Goal: Navigation & Orientation: Understand site structure

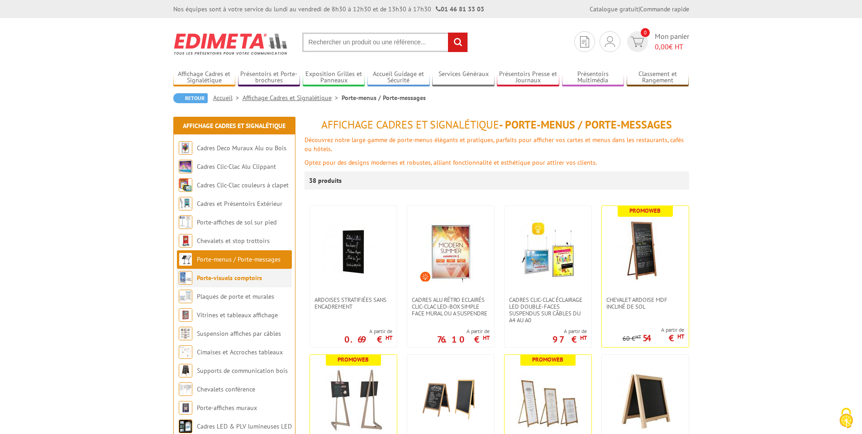
click at [238, 275] on link "Porte-visuels comptoirs" at bounding box center [229, 278] width 65 height 8
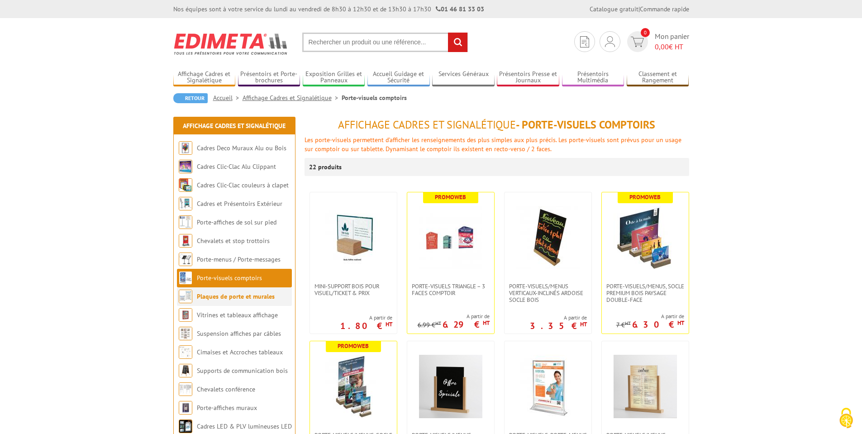
click at [234, 294] on link "Plaques de porte et murales" at bounding box center [236, 296] width 78 height 8
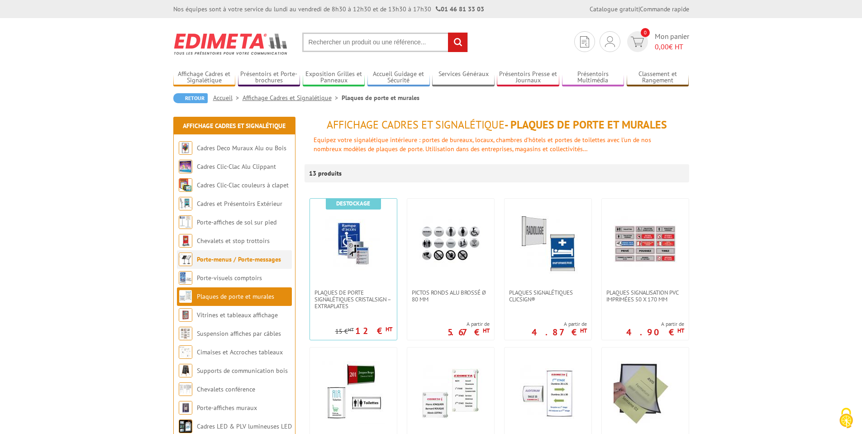
scroll to position [54, 0]
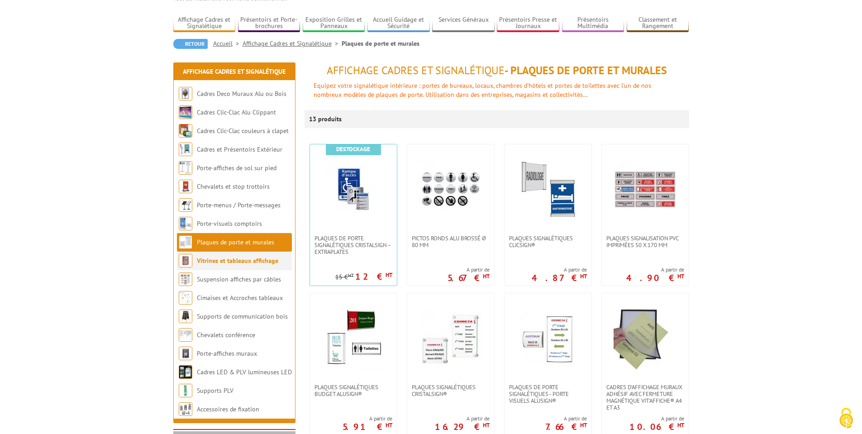
click at [229, 262] on link "Vitrines et tableaux affichage" at bounding box center [237, 260] width 81 height 8
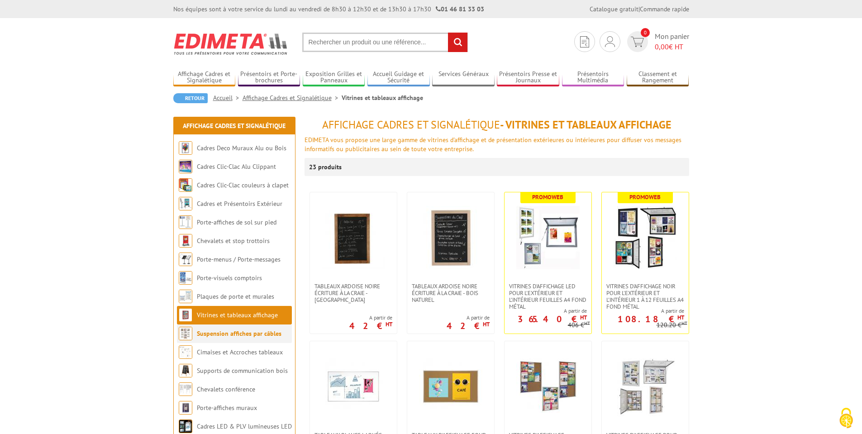
click at [225, 334] on link "Suspension affiches par câbles" at bounding box center [239, 333] width 85 height 8
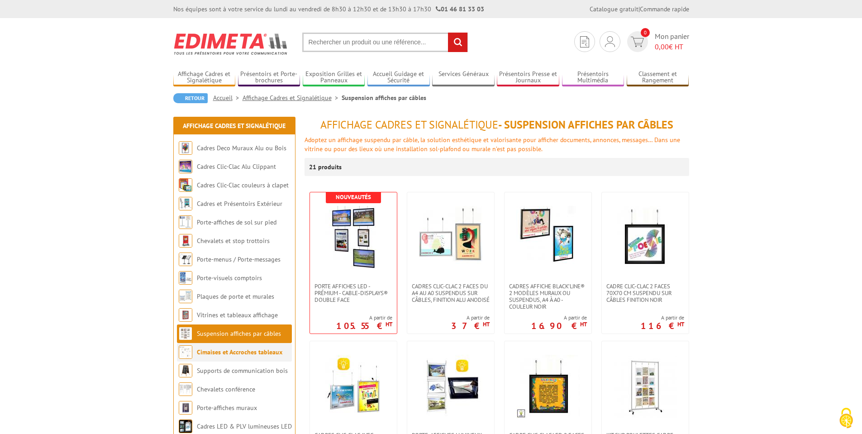
click at [222, 354] on link "Cimaises et Accroches tableaux" at bounding box center [239, 352] width 85 height 8
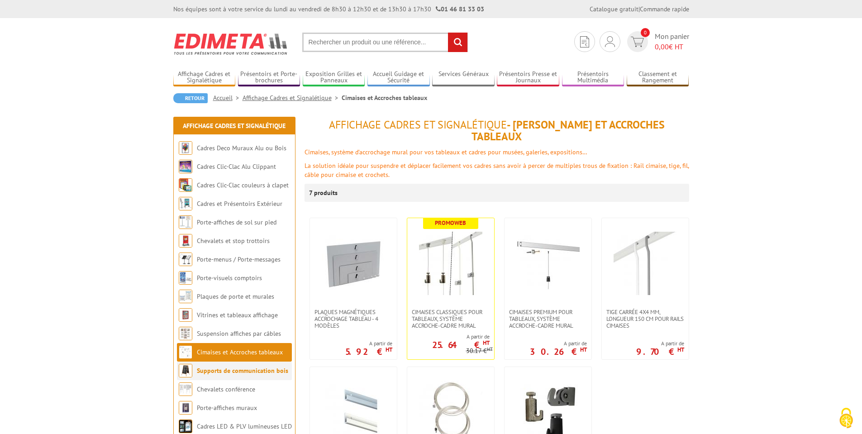
click at [217, 371] on link "Supports de communication bois" at bounding box center [242, 370] width 91 height 8
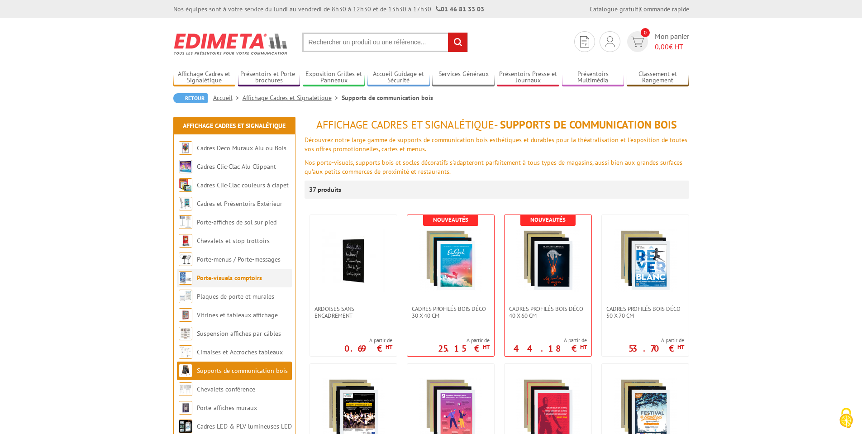
click at [212, 278] on link "Porte-visuels comptoirs" at bounding box center [229, 278] width 65 height 8
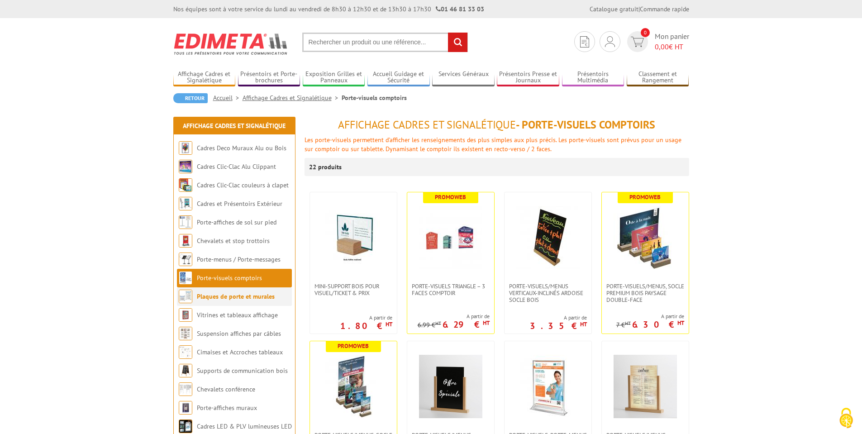
scroll to position [54, 0]
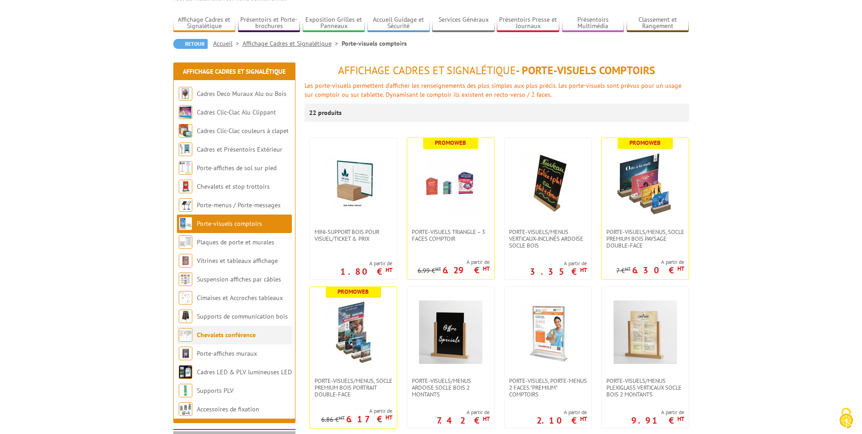
click at [218, 333] on link "Chevalets conférence" at bounding box center [226, 335] width 59 height 8
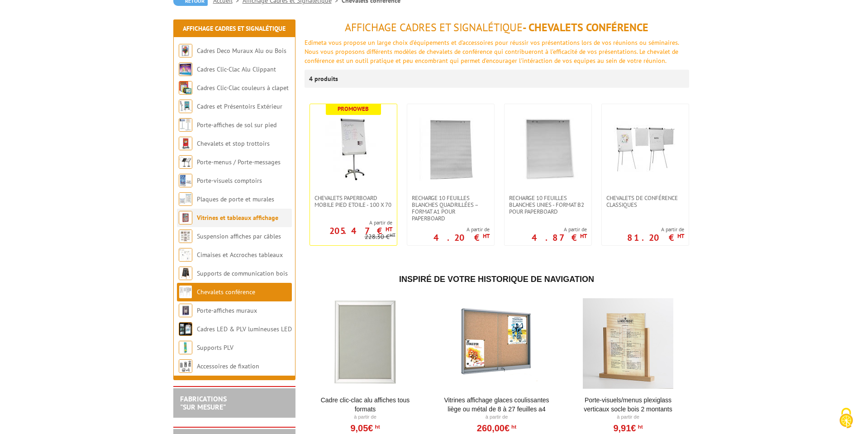
scroll to position [163, 0]
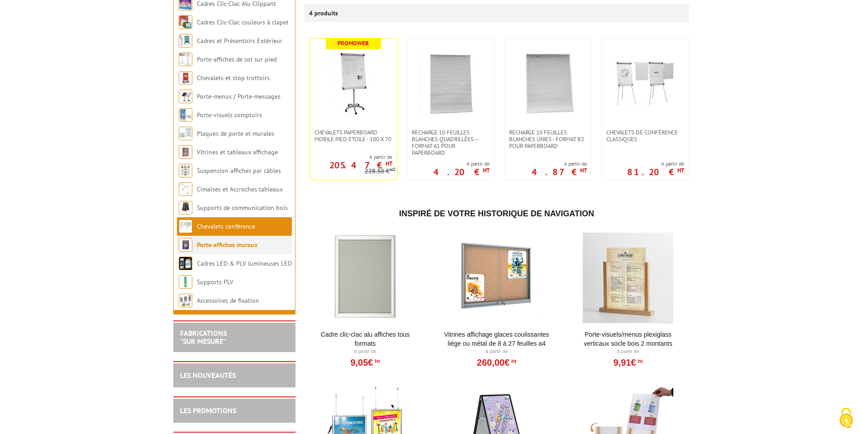
click at [227, 243] on link "Porte-affiches muraux" at bounding box center [227, 245] width 61 height 8
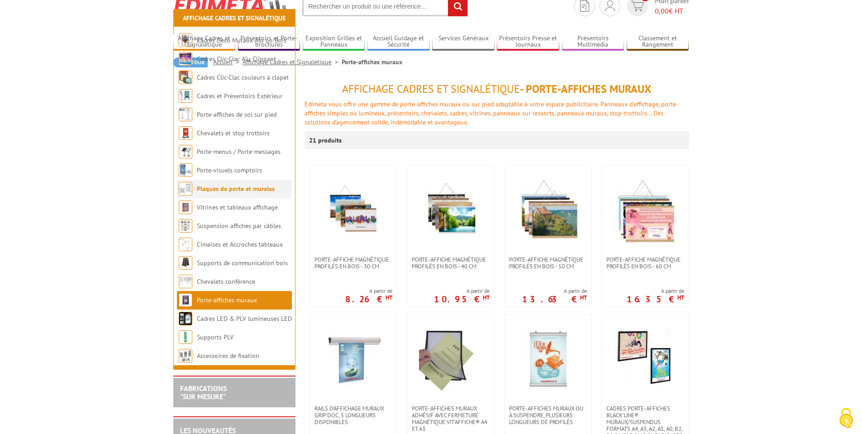
scroll to position [163, 0]
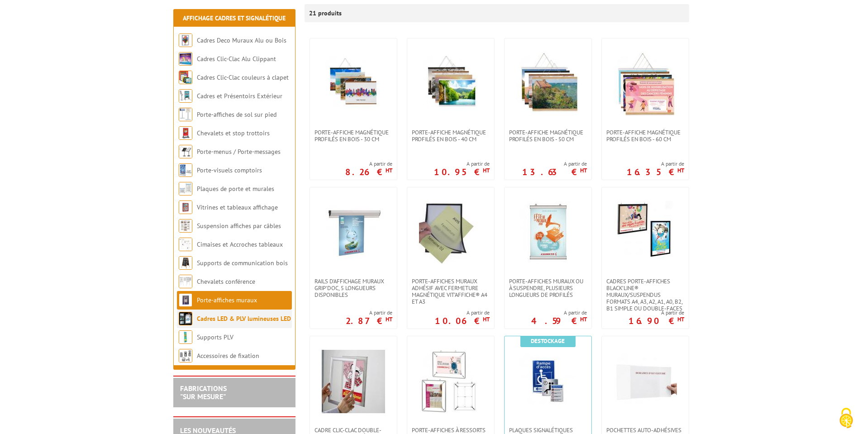
click at [223, 318] on link "Cadres LED & PLV lumineuses LED" at bounding box center [244, 318] width 94 height 8
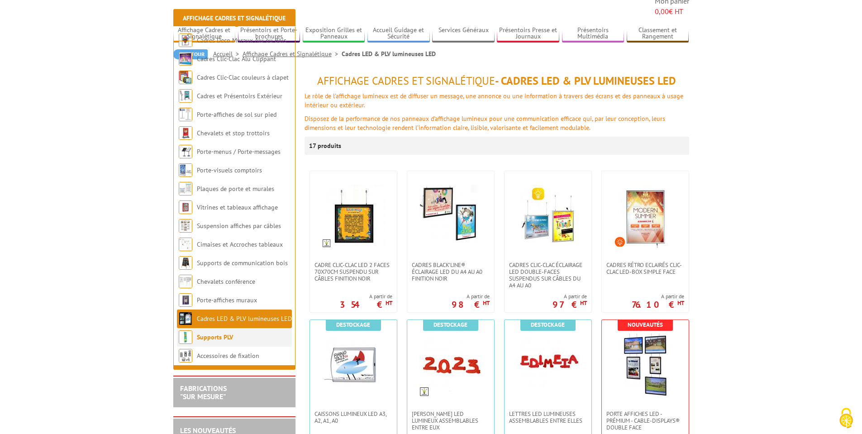
scroll to position [109, 0]
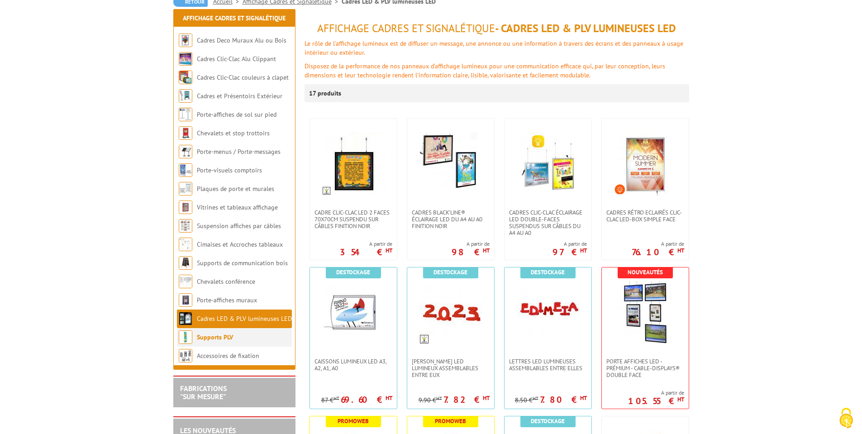
click at [206, 337] on link "Supports PLV" at bounding box center [215, 337] width 36 height 8
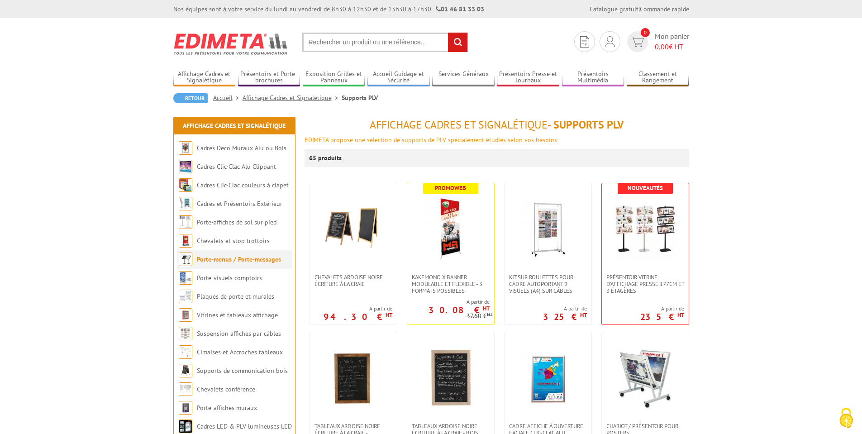
scroll to position [109, 0]
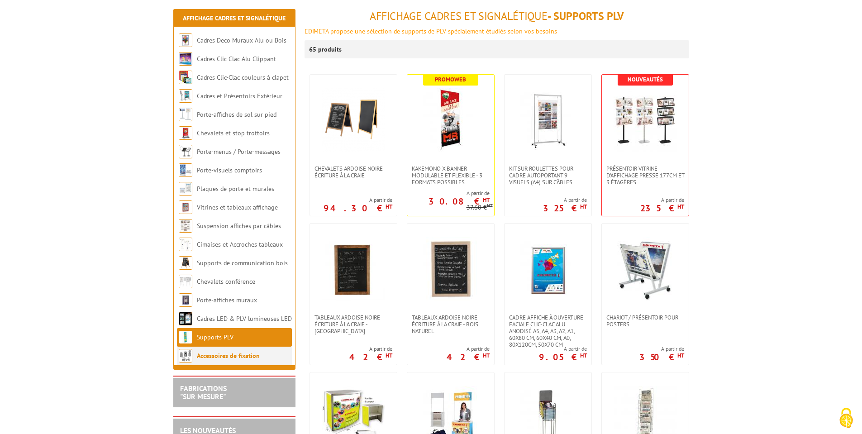
click at [211, 355] on link "Accessoires de fixation" at bounding box center [228, 355] width 63 height 8
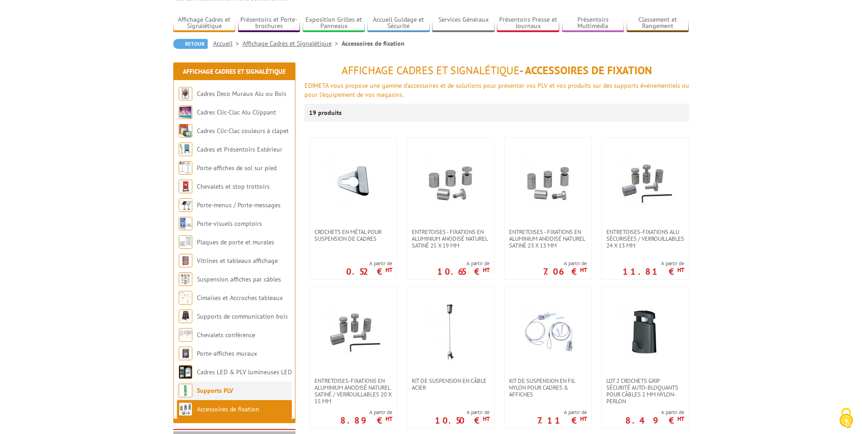
click at [220, 387] on link "Supports PLV" at bounding box center [215, 390] width 36 height 8
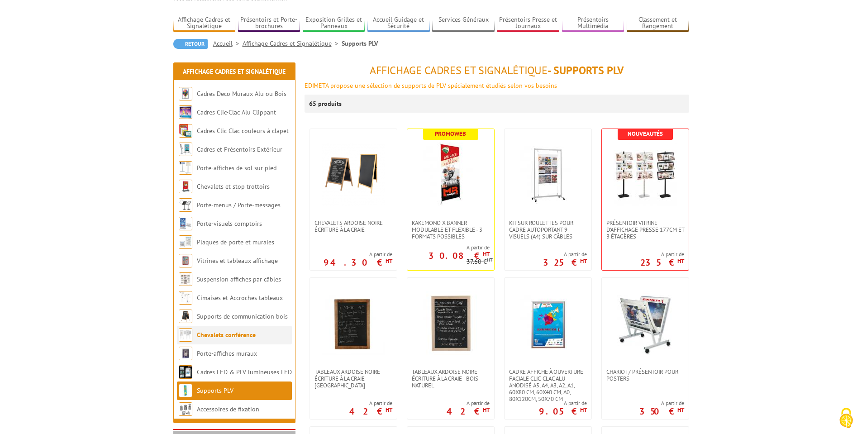
scroll to position [109, 0]
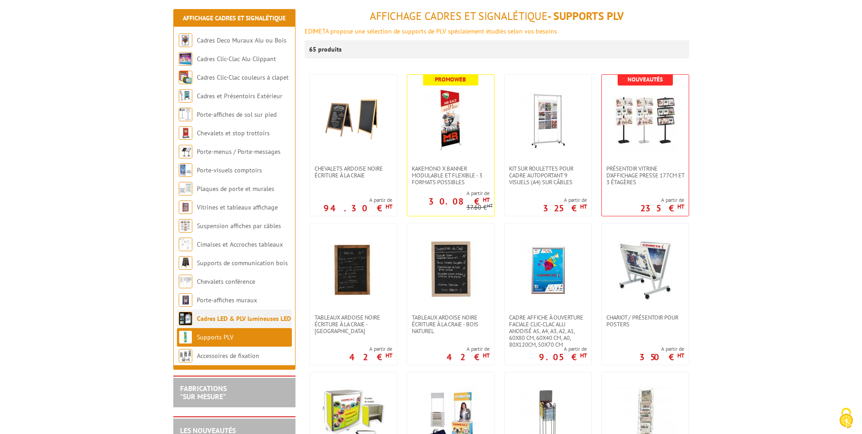
click at [217, 317] on link "Cadres LED & PLV lumineuses LED" at bounding box center [244, 318] width 94 height 8
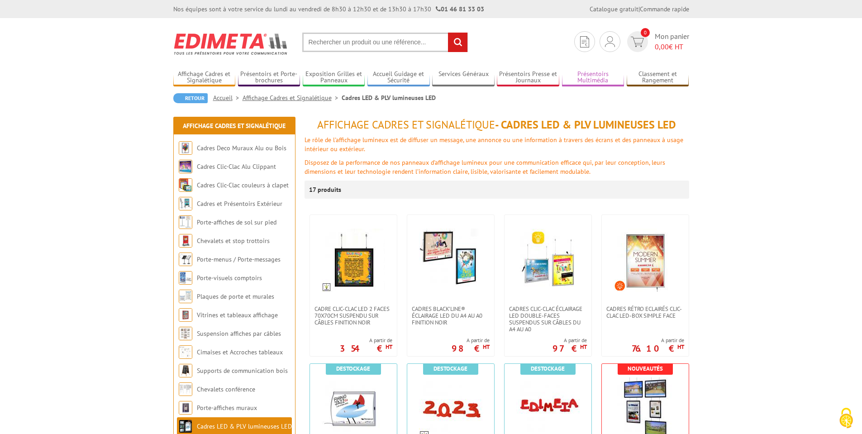
click at [588, 80] on link "Présentoirs Multimédia" at bounding box center [593, 77] width 62 height 15
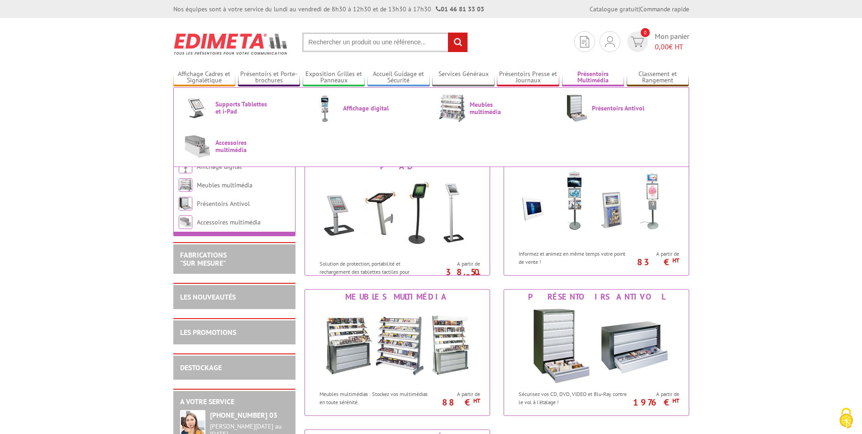
click at [585, 80] on link "Présentoirs Multimédia" at bounding box center [593, 77] width 62 height 15
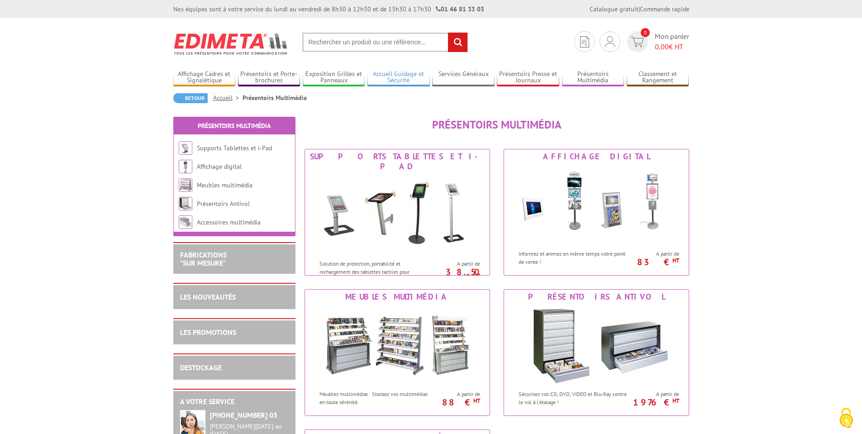
click at [376, 77] on link "Accueil Guidage et Sécurité" at bounding box center [398, 77] width 62 height 15
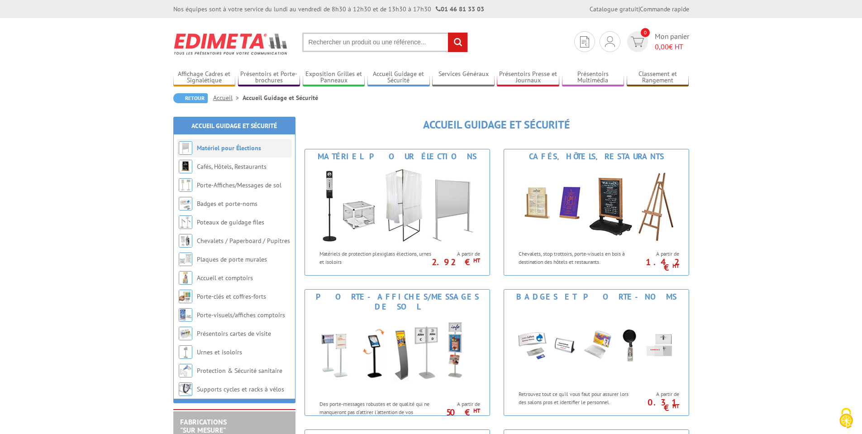
click at [213, 149] on link "Matériel pour Élections" at bounding box center [229, 148] width 64 height 8
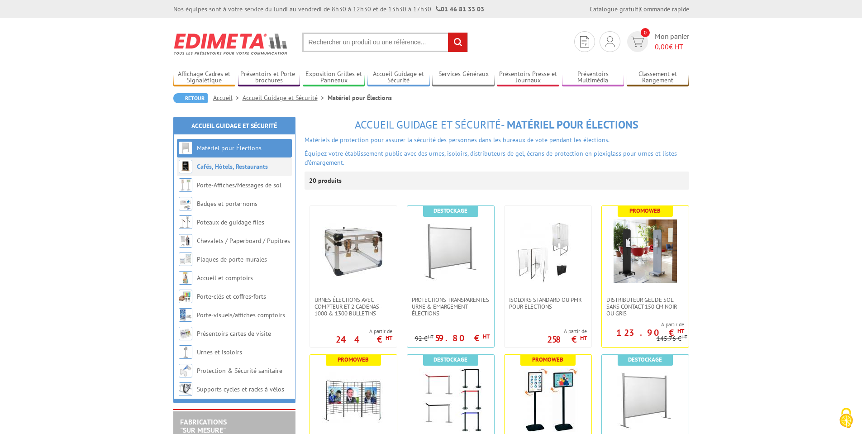
click at [232, 164] on link "Cafés, Hôtels, Restaurants" at bounding box center [232, 166] width 71 height 8
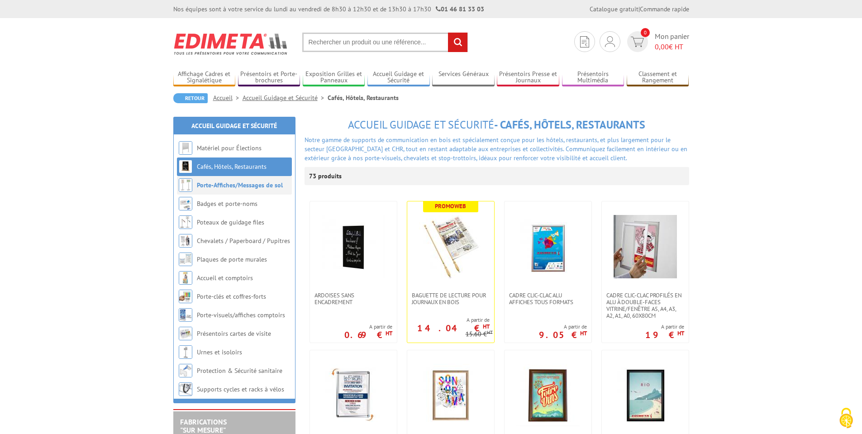
click at [233, 184] on link "Porte-Affiches/Messages de sol" at bounding box center [240, 185] width 86 height 8
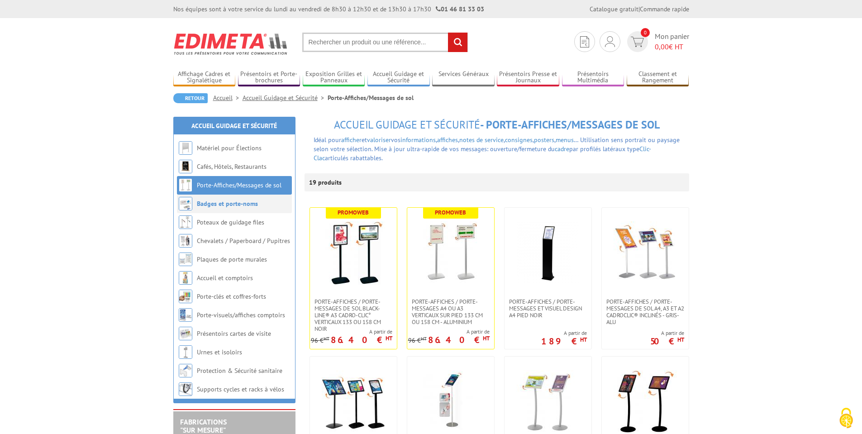
click at [236, 204] on link "Badges et porte-noms" at bounding box center [227, 203] width 61 height 8
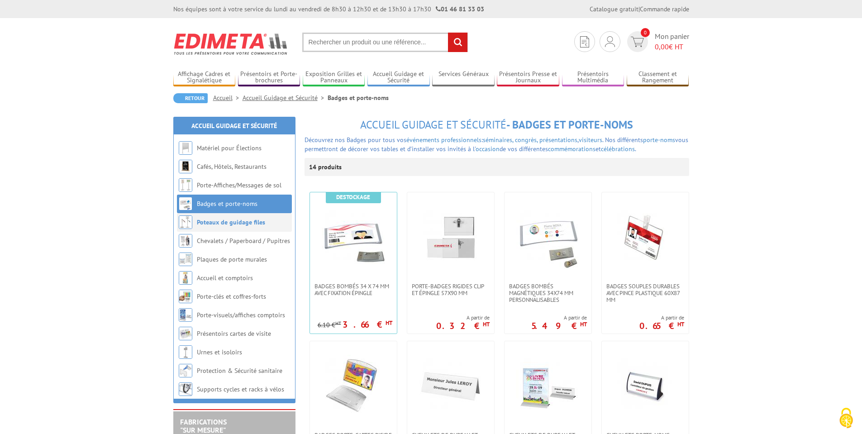
click at [240, 220] on link "Poteaux de guidage files" at bounding box center [231, 222] width 68 height 8
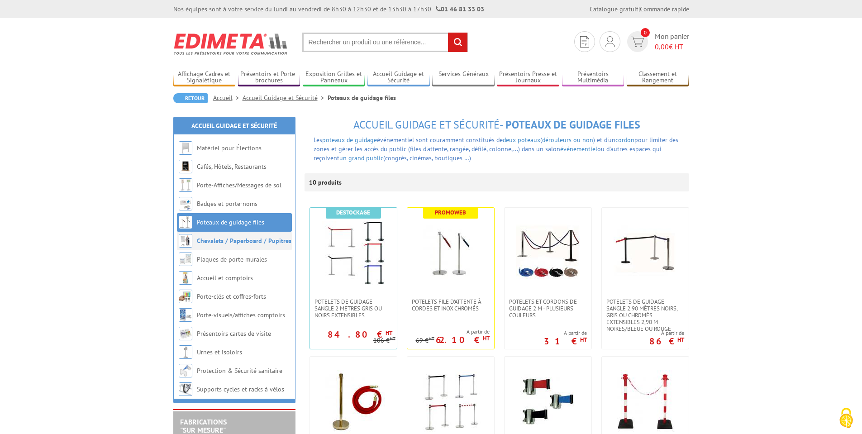
click at [236, 242] on link "Chevalets / Paperboard / Pupitres" at bounding box center [244, 241] width 95 height 8
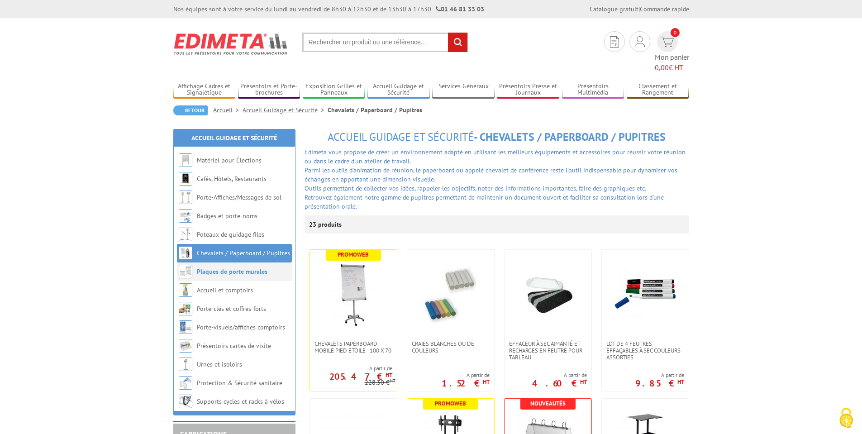
click at [238, 267] on link "Plaques de porte murales" at bounding box center [232, 271] width 71 height 8
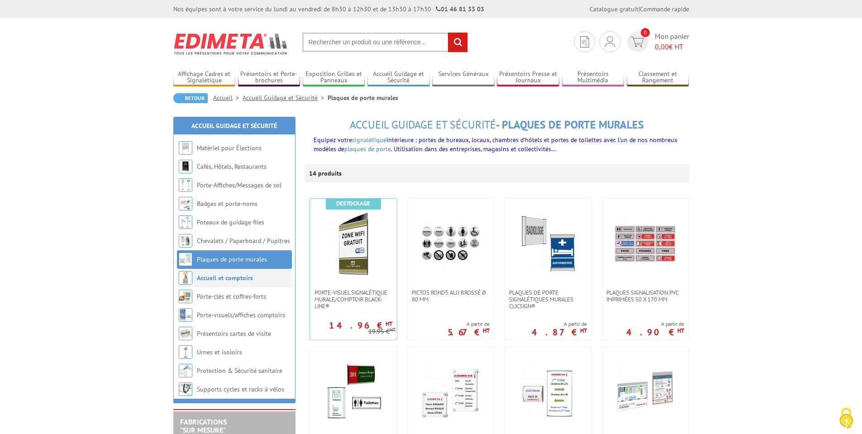
click at [225, 275] on link "Accueil et comptoirs" at bounding box center [225, 278] width 56 height 8
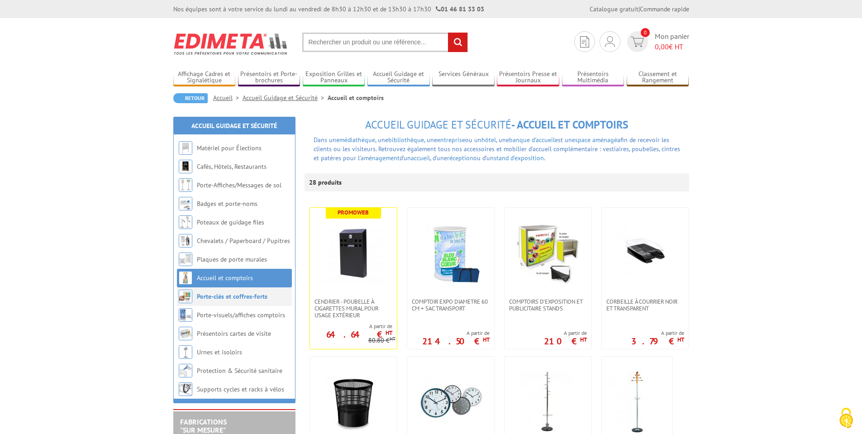
click at [228, 295] on link "Porte-clés et coffres-forts" at bounding box center [232, 296] width 71 height 8
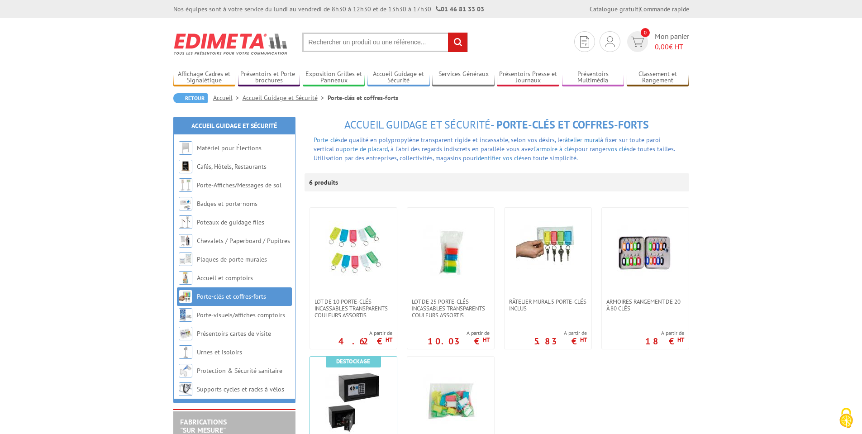
scroll to position [54, 0]
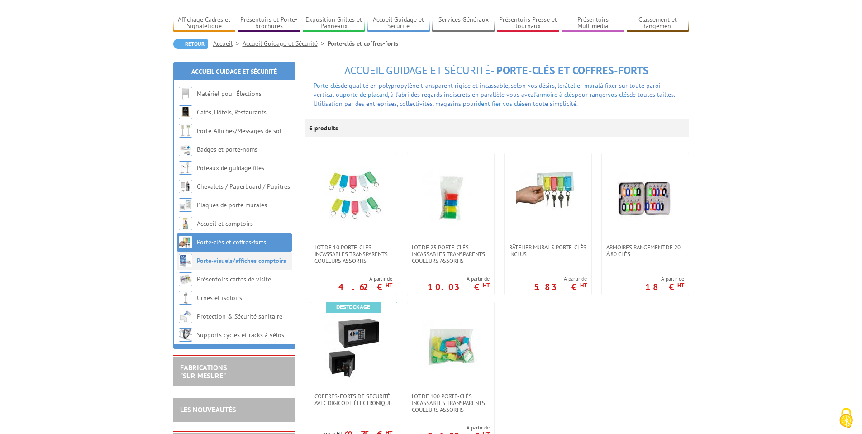
click at [229, 262] on link "Porte-visuels/affiches comptoirs" at bounding box center [241, 260] width 89 height 8
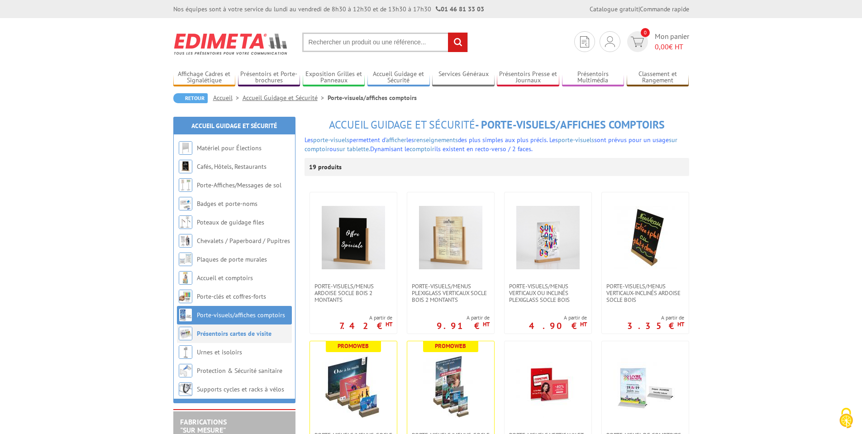
click at [247, 335] on link "Présentoirs cartes de visite" at bounding box center [234, 333] width 75 height 8
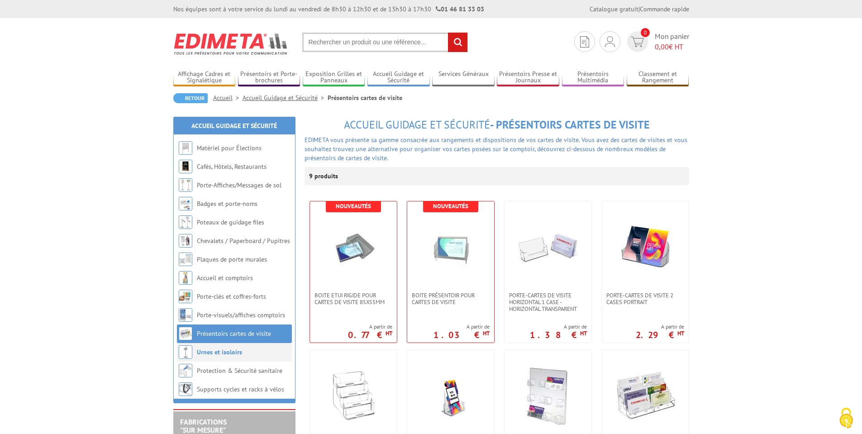
click at [219, 356] on link "Urnes et isoloirs" at bounding box center [219, 352] width 45 height 8
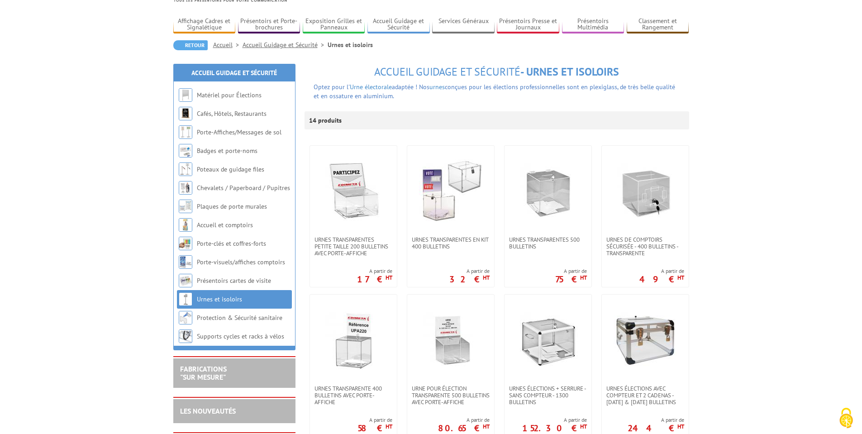
scroll to position [54, 0]
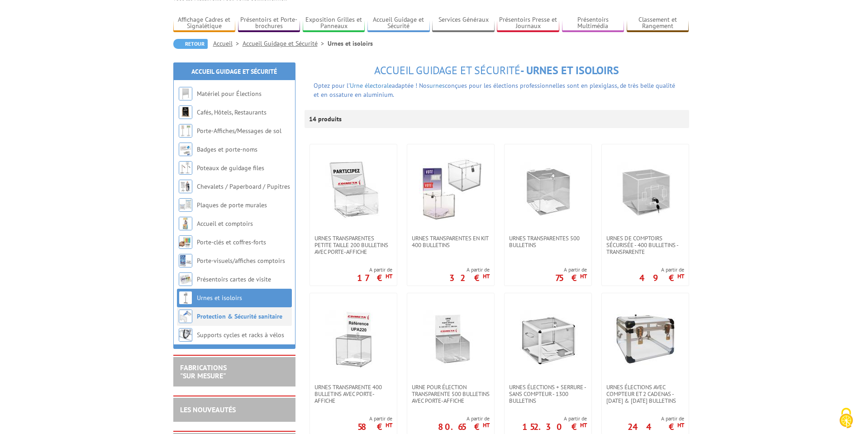
click at [214, 316] on link "Protection & Sécurité sanitaire" at bounding box center [239, 316] width 85 height 8
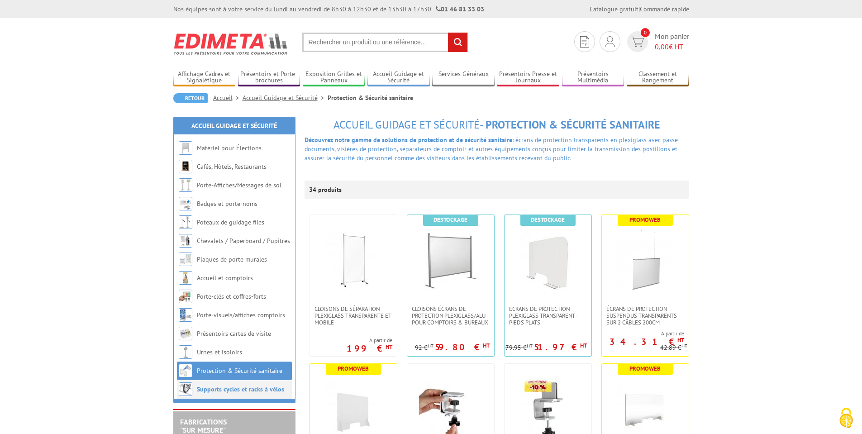
click at [231, 383] on li "Supports cycles et racks à vélos" at bounding box center [234, 389] width 115 height 19
click at [233, 389] on link "Supports cycles et racks à vélos" at bounding box center [240, 389] width 87 height 8
